Goal: Manage account settings

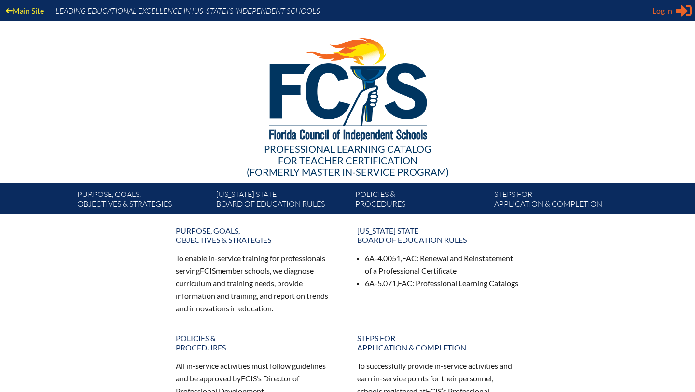
type input "[EMAIL_ADDRESS][DOMAIN_NAME]"
click at [668, 11] on span "Log in" at bounding box center [663, 11] width 20 height 12
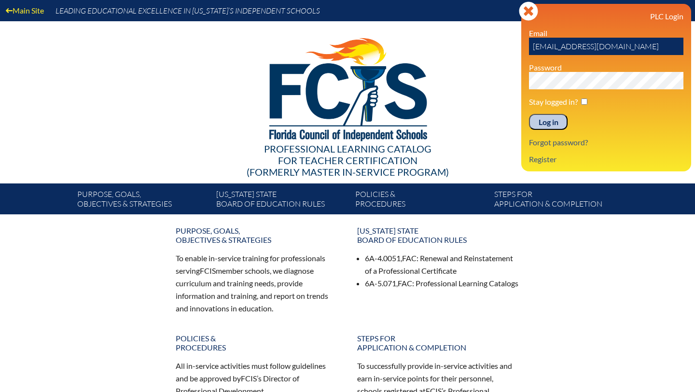
click at [557, 123] on input "Log in" at bounding box center [548, 122] width 39 height 16
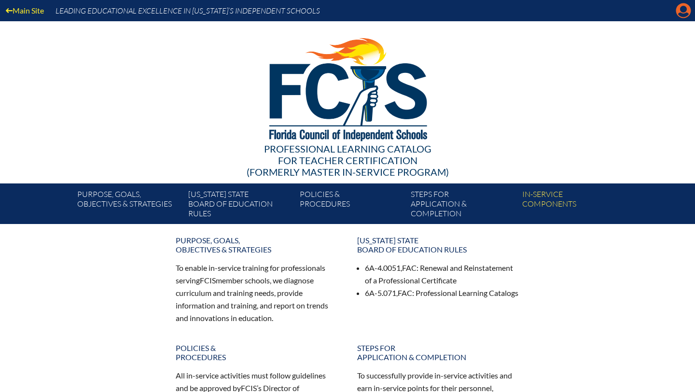
click at [685, 12] on icon at bounding box center [683, 10] width 15 height 15
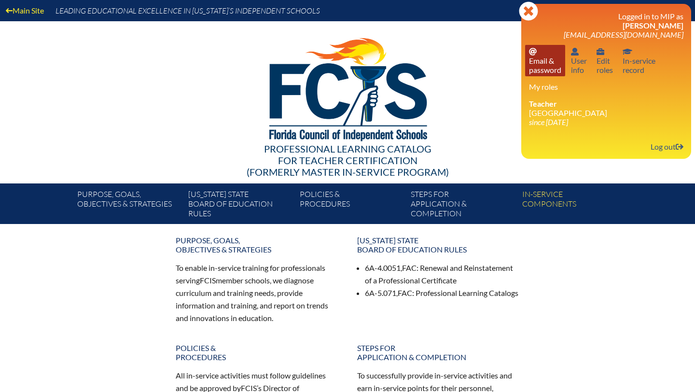
click at [536, 61] on link "Email password Email & password" at bounding box center [545, 60] width 40 height 31
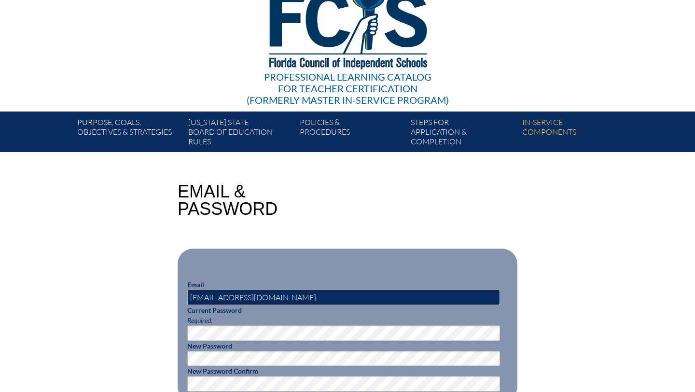
scroll to position [130, 0]
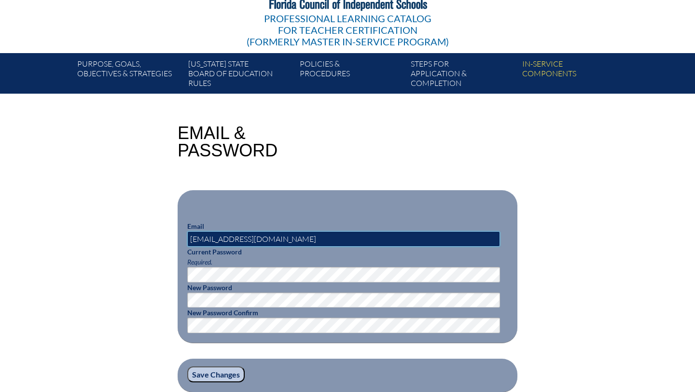
click at [256, 240] on input "[EMAIL_ADDRESS][DOMAIN_NAME]" at bounding box center [343, 238] width 313 height 15
type input "masmith@lhprep.org"
click at [381, 221] on p "Email masmith@lhprep.org" at bounding box center [347, 234] width 321 height 26
click at [224, 375] on input "Save Changes" at bounding box center [215, 374] width 57 height 16
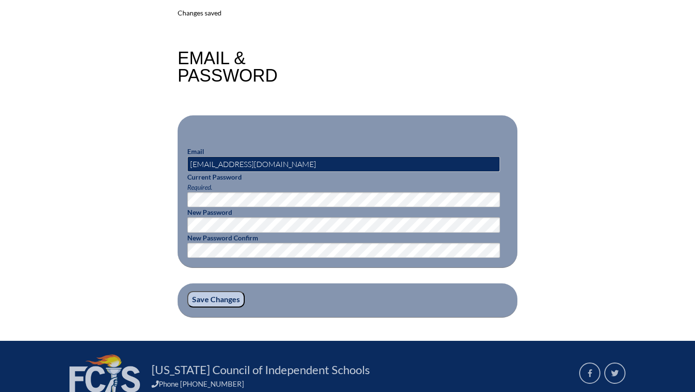
scroll to position [225, 0]
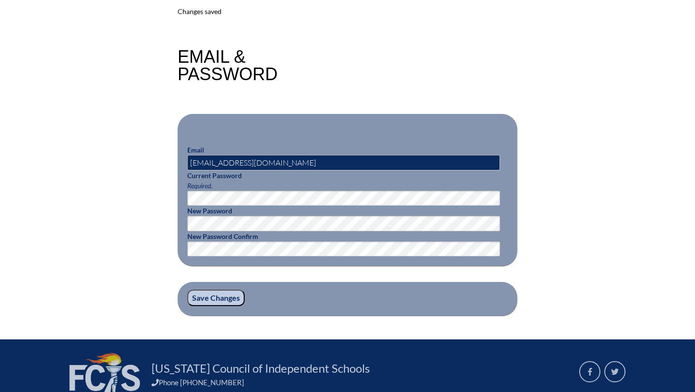
click at [398, 66] on div "Email & Password" at bounding box center [348, 65] width 340 height 35
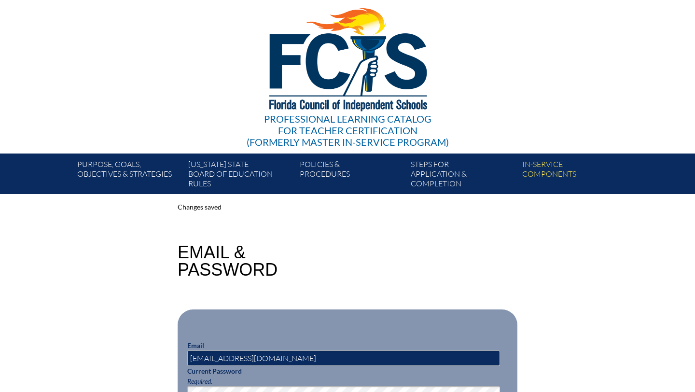
scroll to position [0, 0]
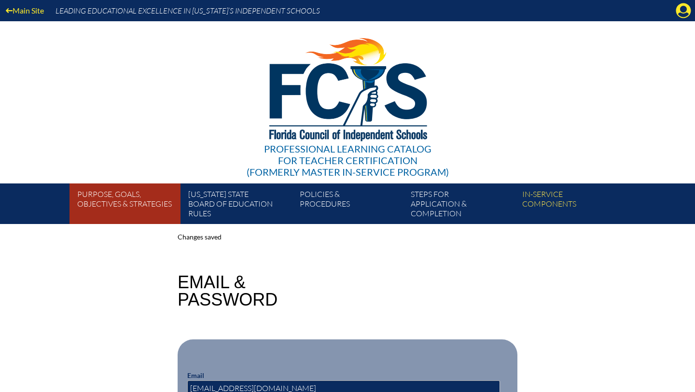
click at [154, 196] on link "Purpose, goals, objectives & strategies" at bounding box center [128, 205] width 111 height 37
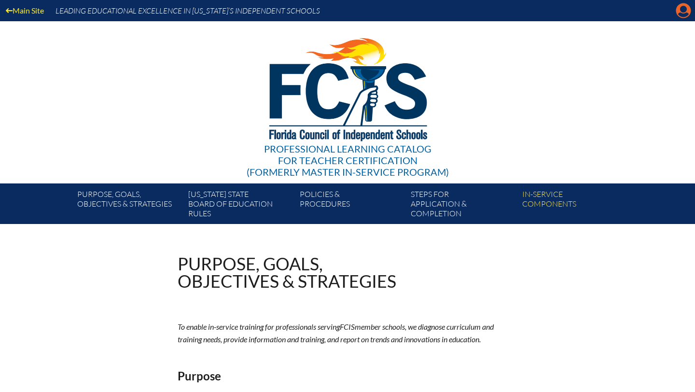
click at [683, 13] on icon at bounding box center [683, 10] width 15 height 15
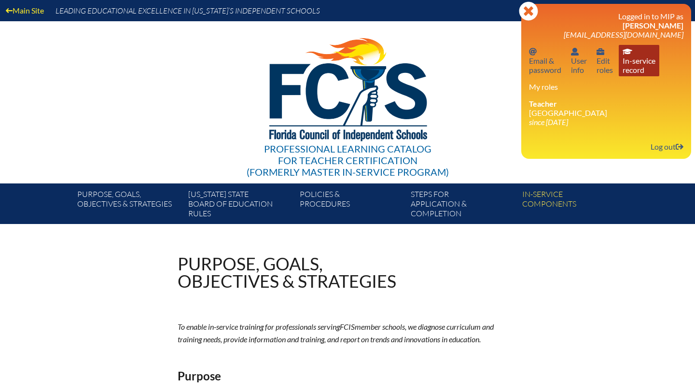
click at [636, 60] on link "In-service record In-service record" at bounding box center [639, 60] width 41 height 31
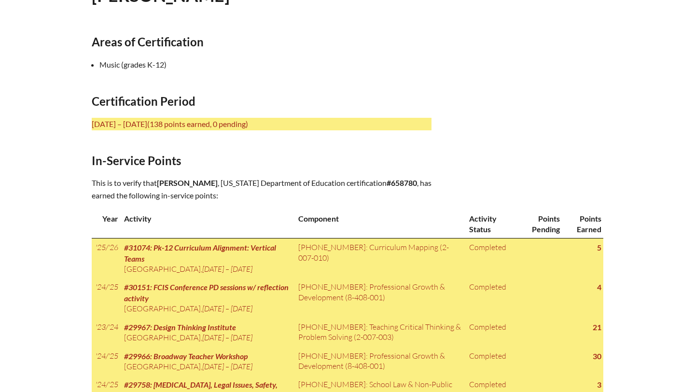
scroll to position [326, 0]
